Goal: Task Accomplishment & Management: Use online tool/utility

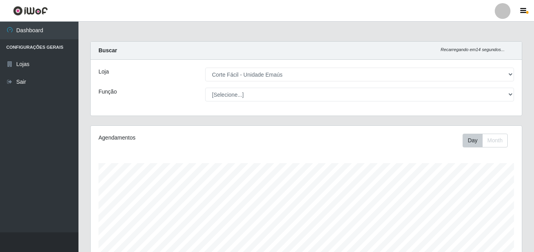
select select "201"
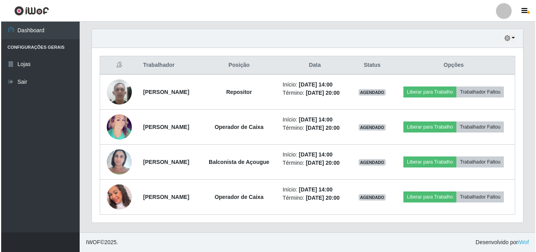
scroll to position [163, 432]
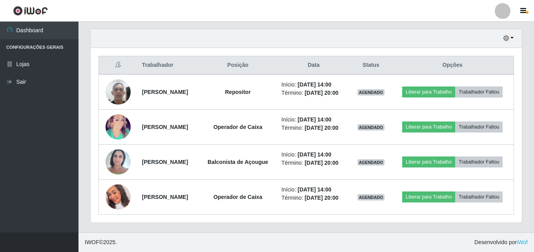
click at [365, 20] on header "Perfil Alterar Senha Sair" at bounding box center [267, 11] width 534 height 22
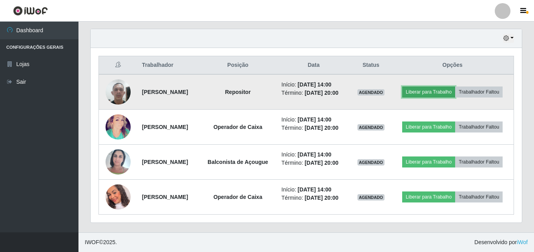
click at [448, 86] on button "Liberar para Trabalho" at bounding box center [429, 91] width 53 height 11
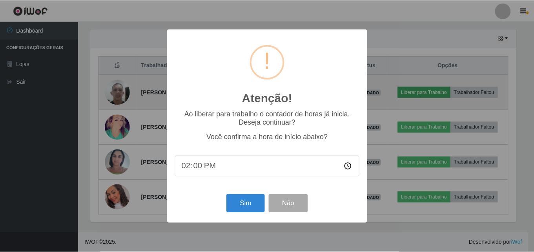
scroll to position [163, 428]
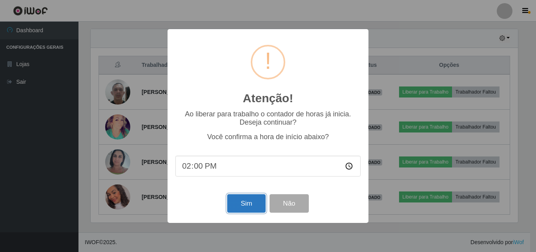
click at [234, 211] on button "Sim" at bounding box center [246, 203] width 38 height 18
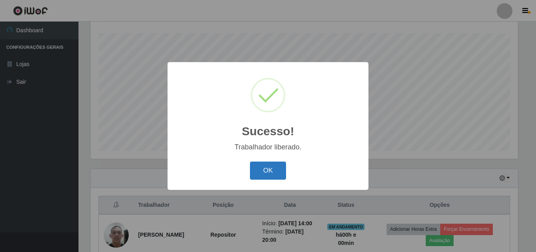
click at [268, 178] on button "OK" at bounding box center [268, 170] width 37 height 18
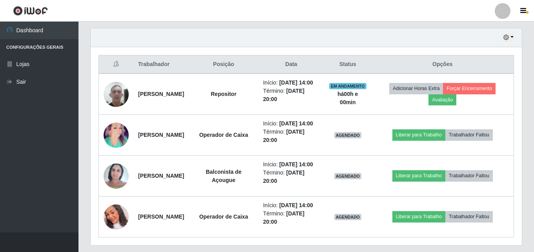
scroll to position [326, 0]
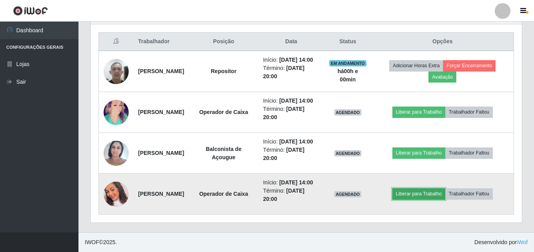
click at [414, 188] on button "Liberar para Trabalho" at bounding box center [419, 193] width 53 height 11
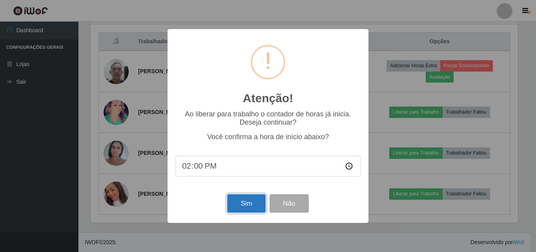
click at [257, 207] on button "Sim" at bounding box center [246, 203] width 38 height 18
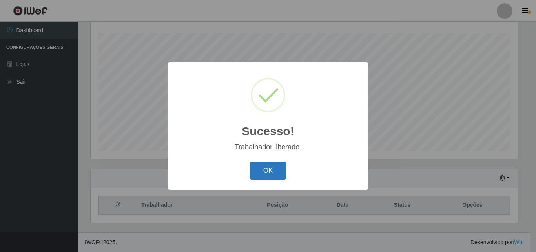
click at [279, 173] on button "OK" at bounding box center [268, 170] width 37 height 18
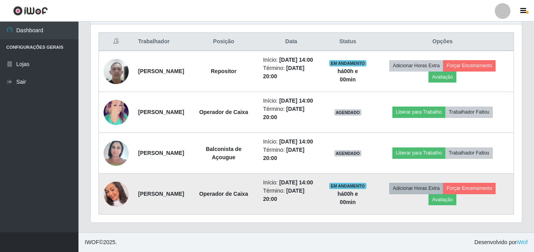
scroll to position [326, 0]
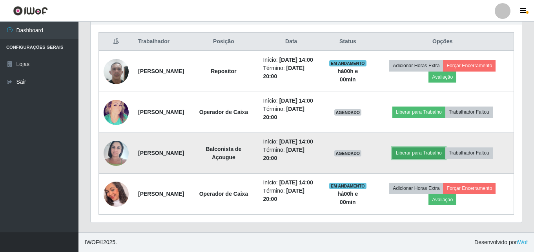
click at [425, 147] on button "Liberar para Trabalho" at bounding box center [419, 152] width 53 height 11
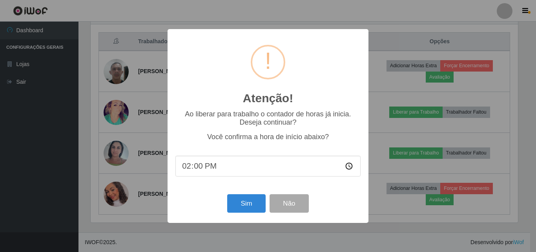
click at [234, 214] on div "Sim Não" at bounding box center [268, 203] width 185 height 22
click at [240, 211] on button "Sim" at bounding box center [246, 203] width 38 height 18
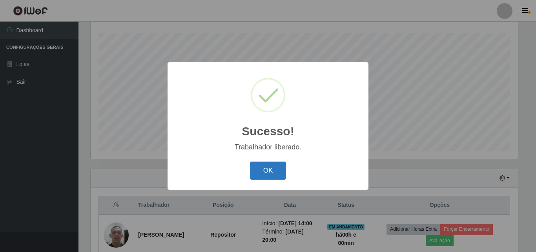
click at [254, 172] on button "OK" at bounding box center [268, 170] width 37 height 18
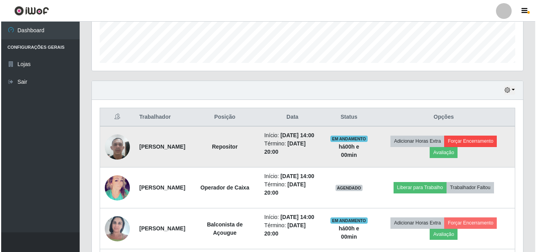
scroll to position [248, 0]
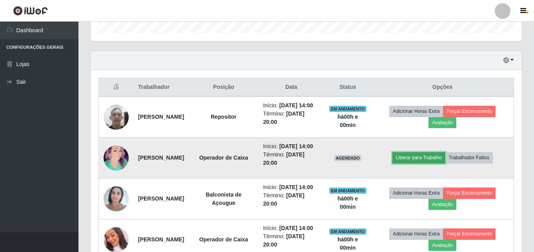
click at [417, 163] on button "Liberar para Trabalho" at bounding box center [419, 157] width 53 height 11
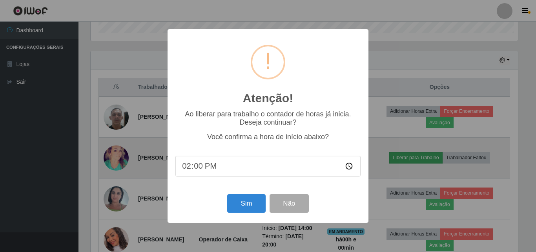
scroll to position [0, 0]
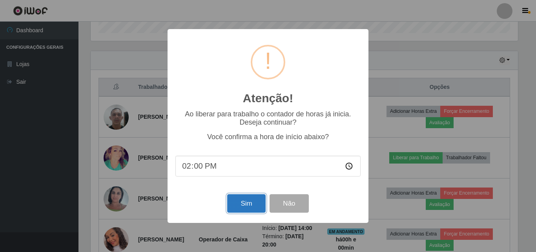
click at [245, 208] on button "Sim" at bounding box center [246, 203] width 38 height 18
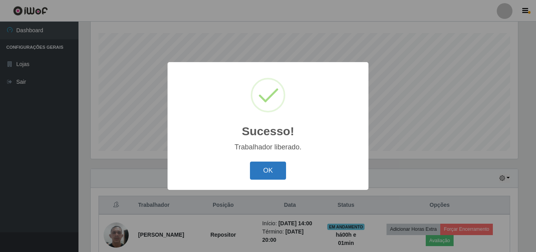
click at [278, 177] on button "OK" at bounding box center [268, 170] width 37 height 18
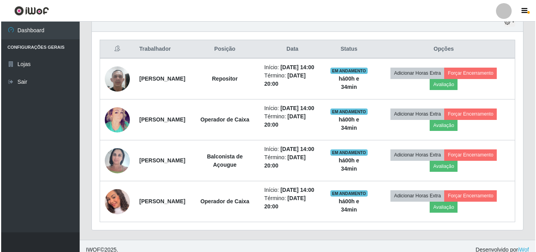
scroll to position [287, 0]
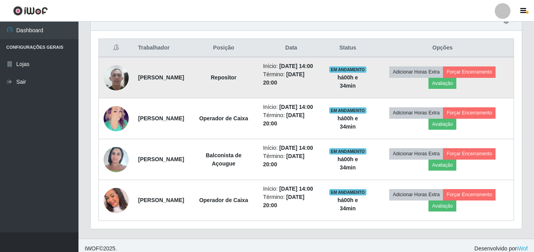
click at [120, 84] on img at bounding box center [116, 77] width 25 height 33
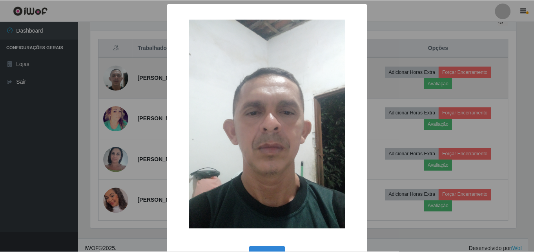
scroll to position [163, 428]
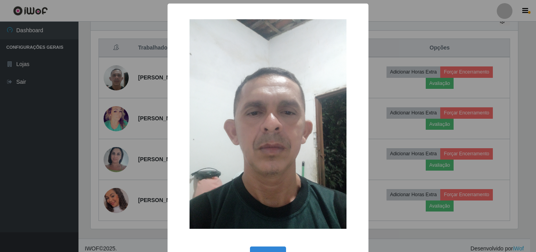
click at [121, 84] on div "× OK Cancel" at bounding box center [268, 126] width 536 height 252
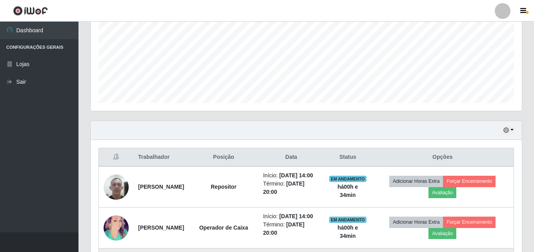
scroll to position [130, 0]
